Goal: Task Accomplishment & Management: Use online tool/utility

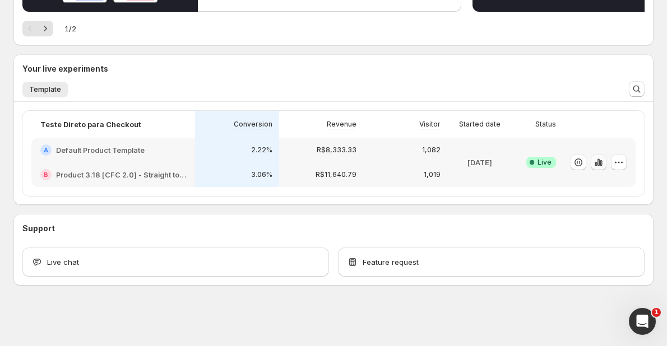
click at [597, 164] on icon "button" at bounding box center [595, 164] width 2 height 4
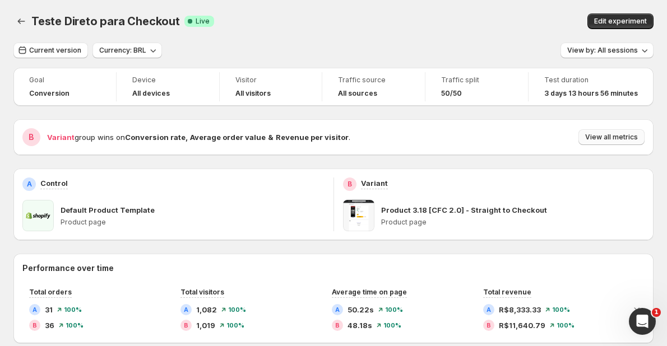
click at [631, 131] on button "View all metrics" at bounding box center [611, 137] width 66 height 16
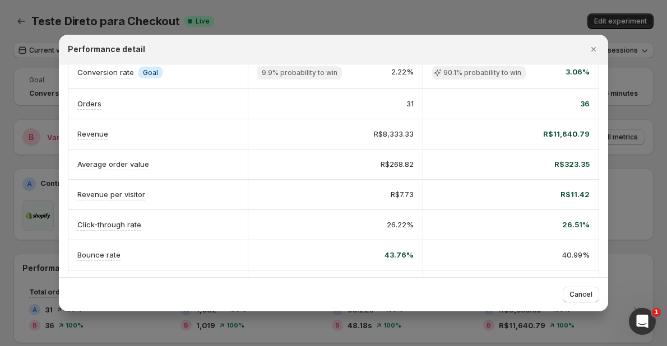
scroll to position [56, 0]
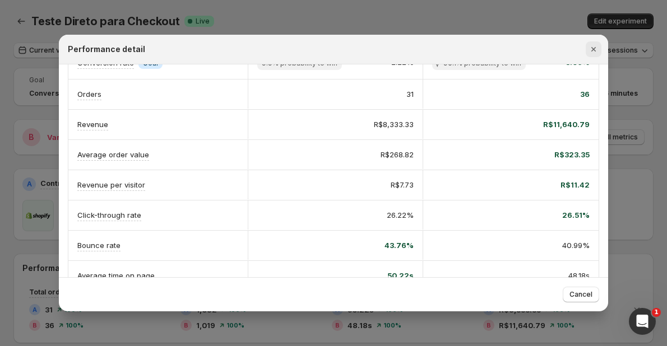
click at [590, 51] on icon "Close" at bounding box center [593, 49] width 11 height 11
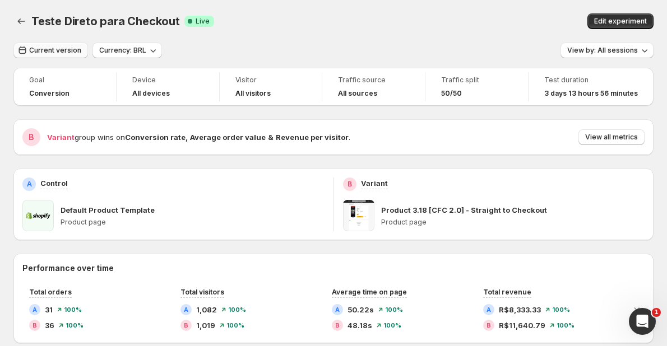
click at [37, 44] on button "Current version" at bounding box center [50, 51] width 74 height 16
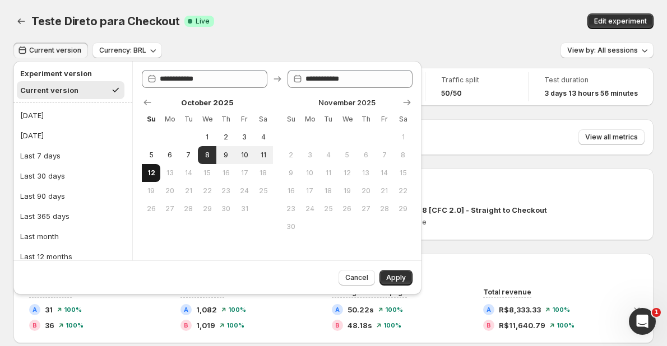
click at [148, 172] on span "12" at bounding box center [151, 173] width 10 height 9
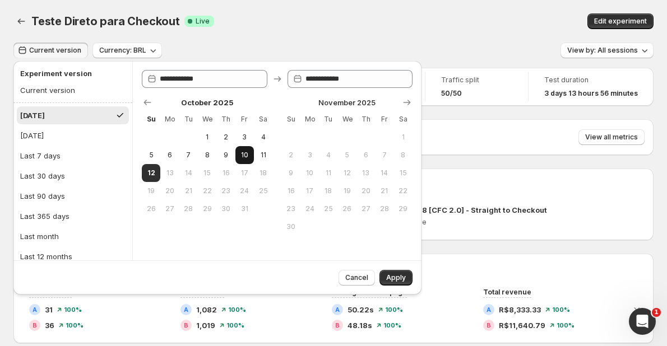
click at [237, 156] on button "10" at bounding box center [244, 155] width 18 height 18
type input "**********"
click at [158, 174] on button "12" at bounding box center [151, 173] width 18 height 18
type input "**********"
click at [389, 277] on span "Apply" at bounding box center [396, 277] width 20 height 9
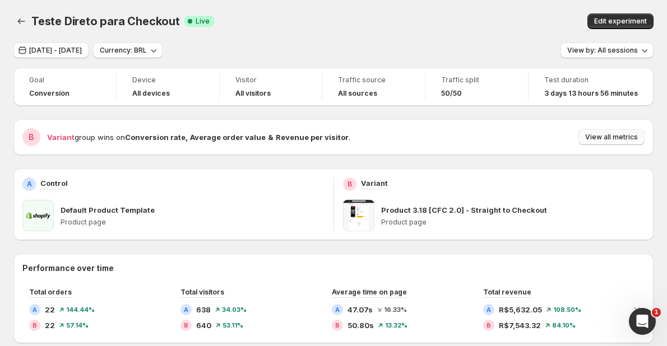
click at [609, 138] on span "View all metrics" at bounding box center [611, 137] width 53 height 9
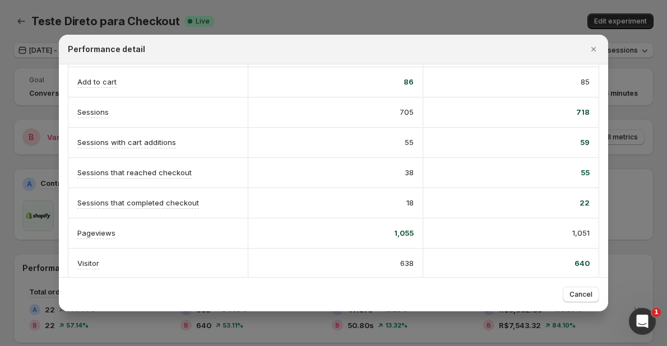
scroll to position [290, 0]
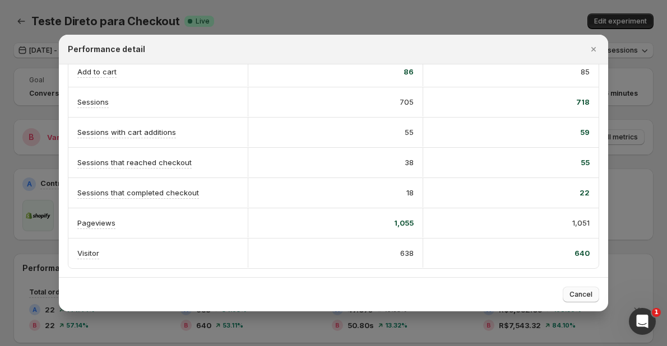
click at [591, 298] on span "Cancel" at bounding box center [580, 294] width 23 height 9
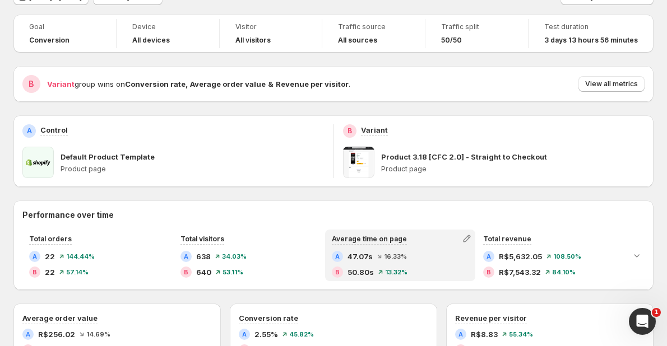
scroll to position [0, 0]
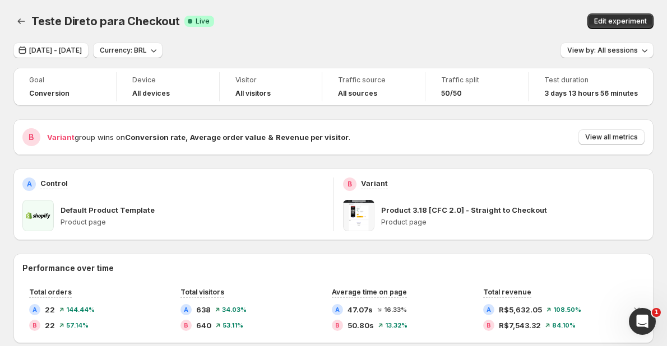
click at [280, 20] on div "Teste Direto para Checkout Success Complete Live" at bounding box center [212, 21] width 362 height 16
click at [22, 22] on icon "Back" at bounding box center [21, 21] width 11 height 11
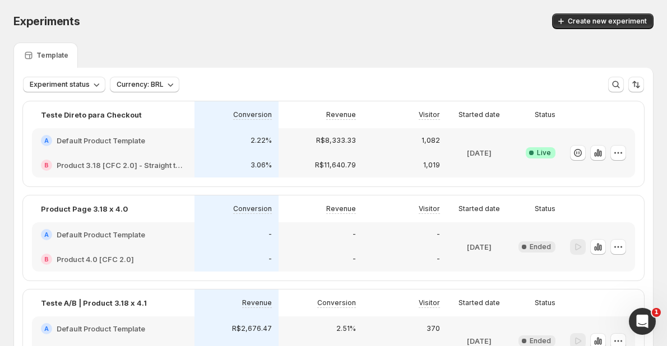
click at [225, 51] on div "Template" at bounding box center [333, 55] width 640 height 25
